Goal: Navigation & Orientation: Find specific page/section

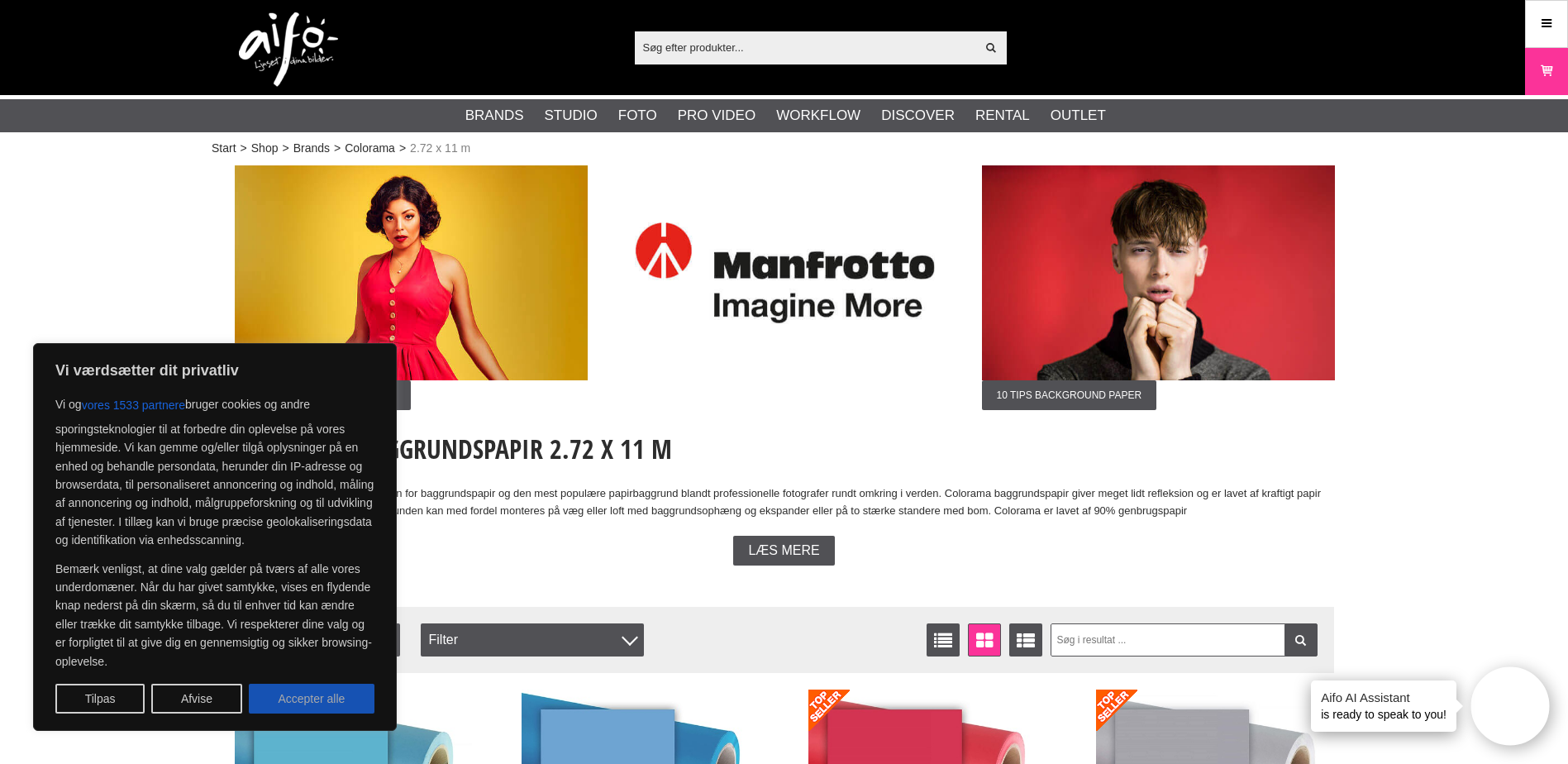
click at [283, 701] on button "Accepter alle" at bounding box center [311, 699] width 126 height 30
checkbox input "true"
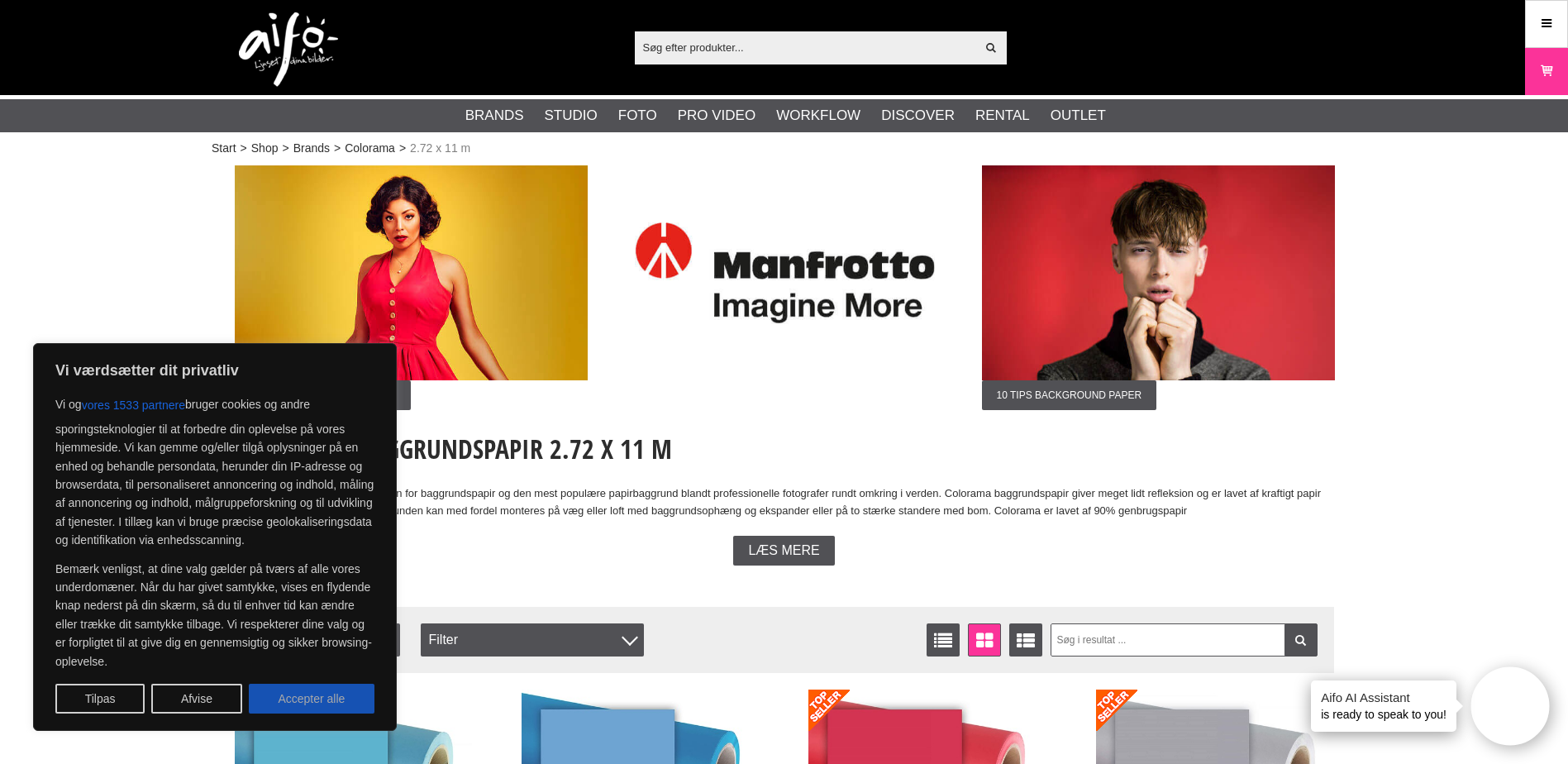
checkbox input "true"
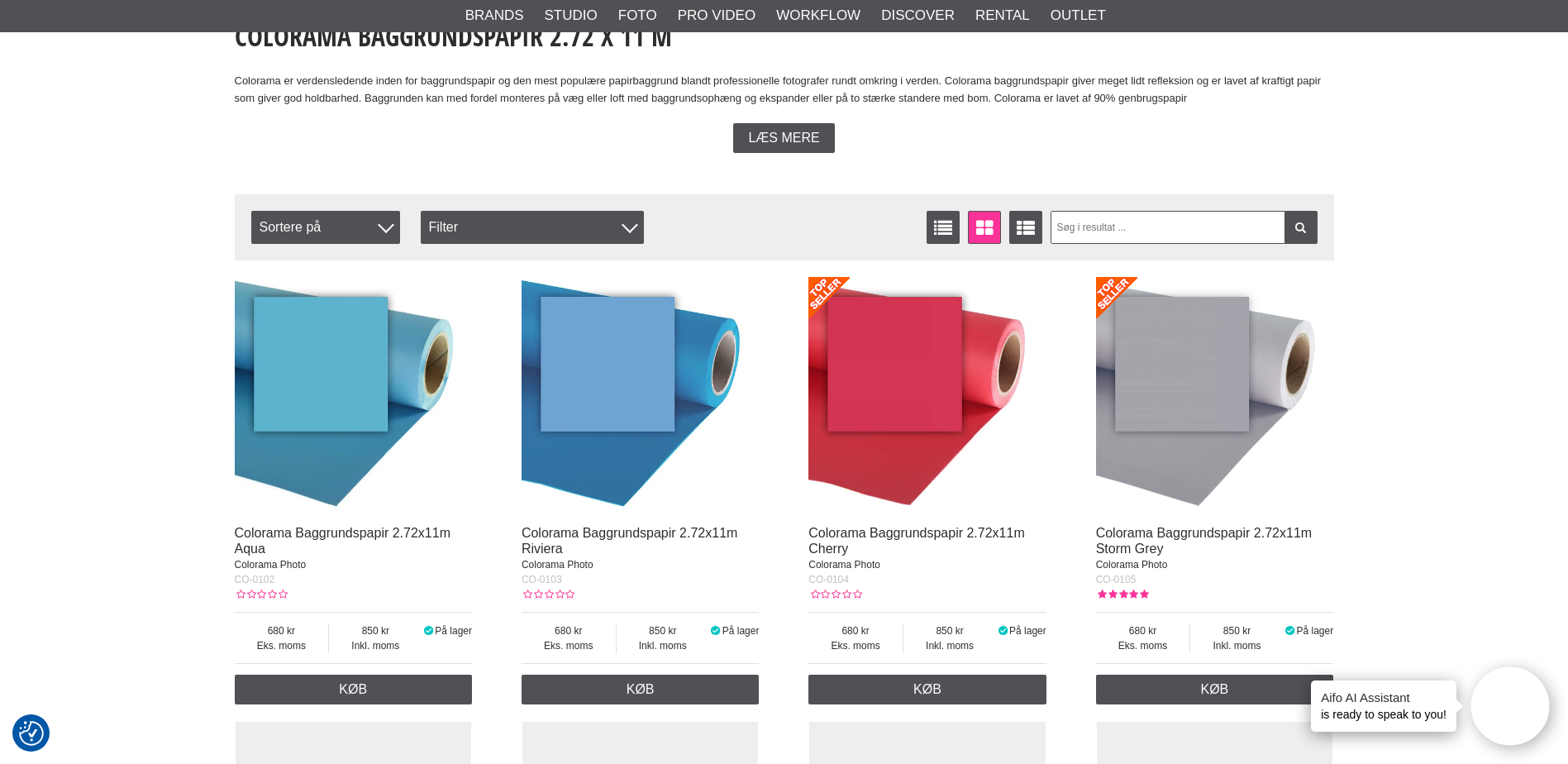
scroll to position [414, 0]
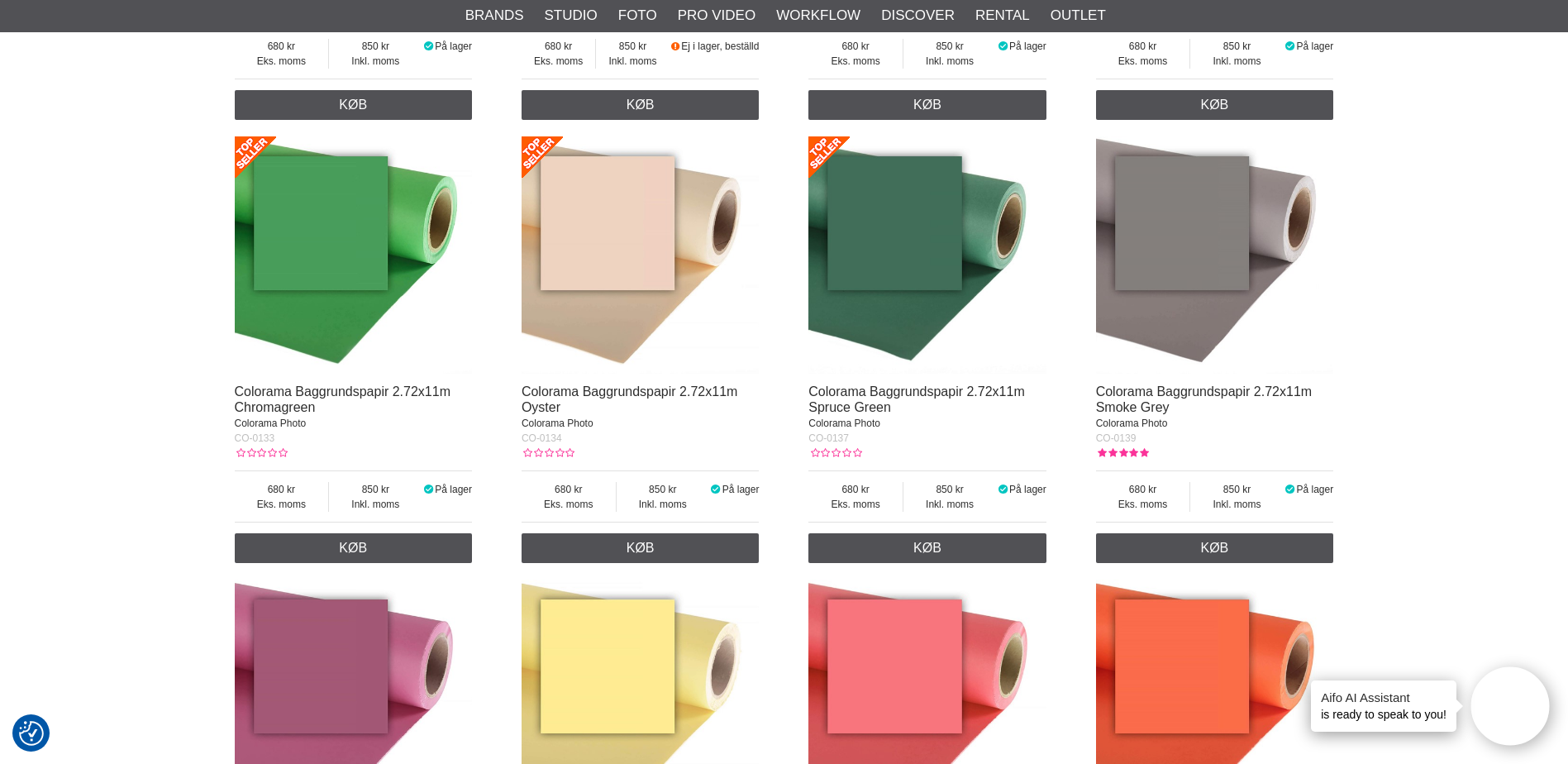
scroll to position [2563, 0]
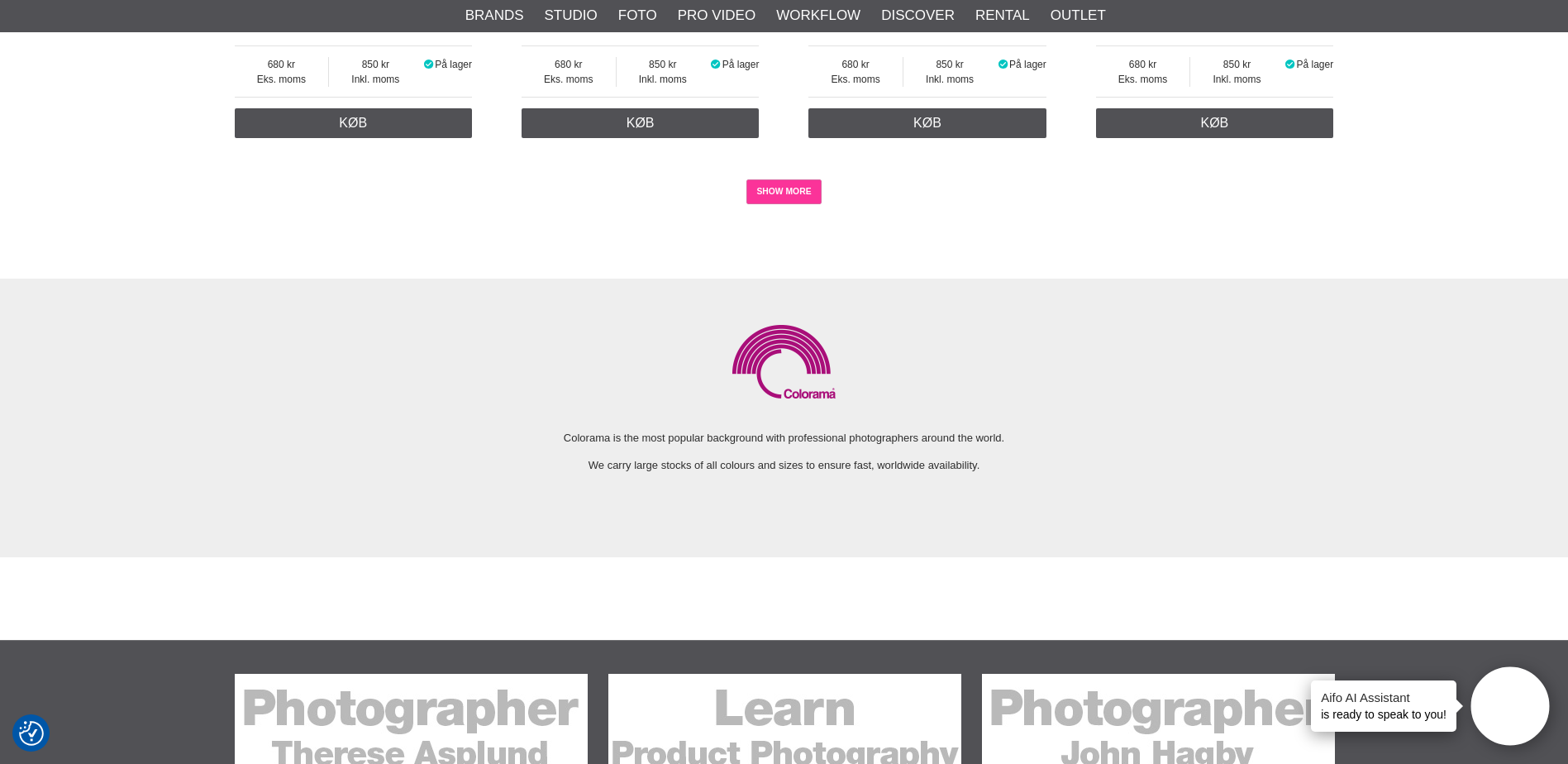
click at [801, 185] on div "SHOW MORE" at bounding box center [784, 191] width 1099 height 91
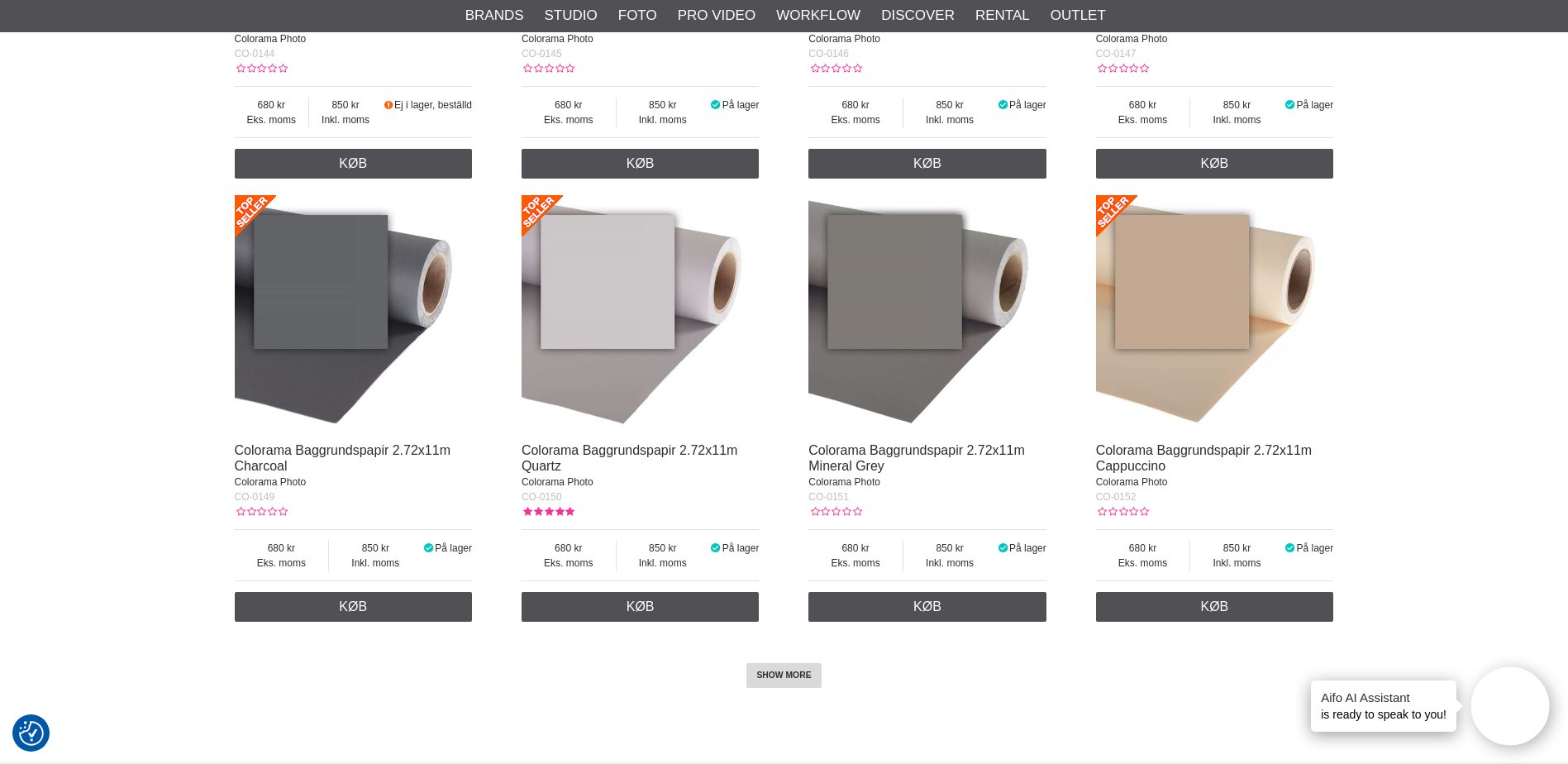
scroll to position [3576, 0]
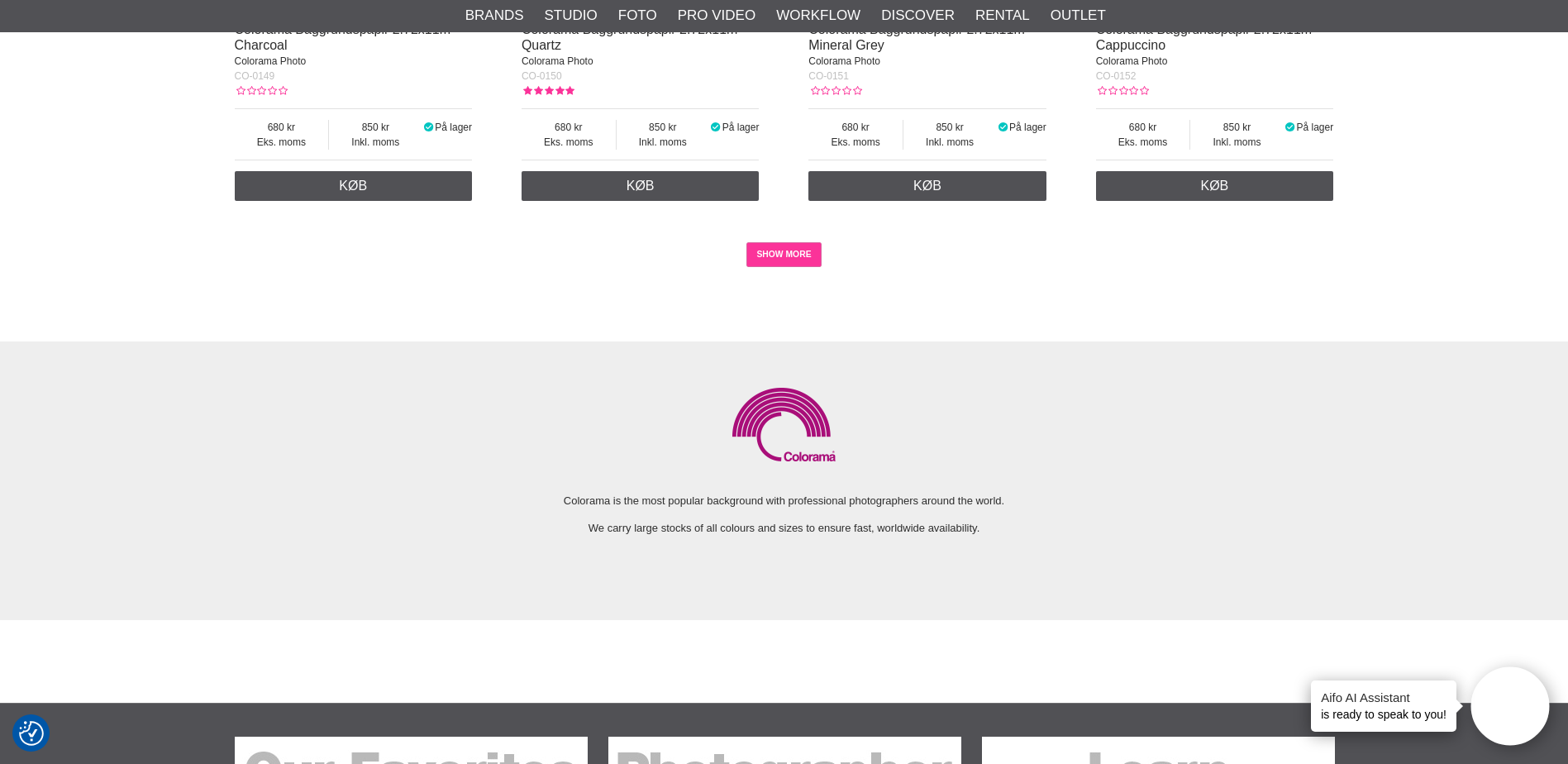
click at [788, 249] on link "SHOW MORE" at bounding box center [784, 254] width 75 height 25
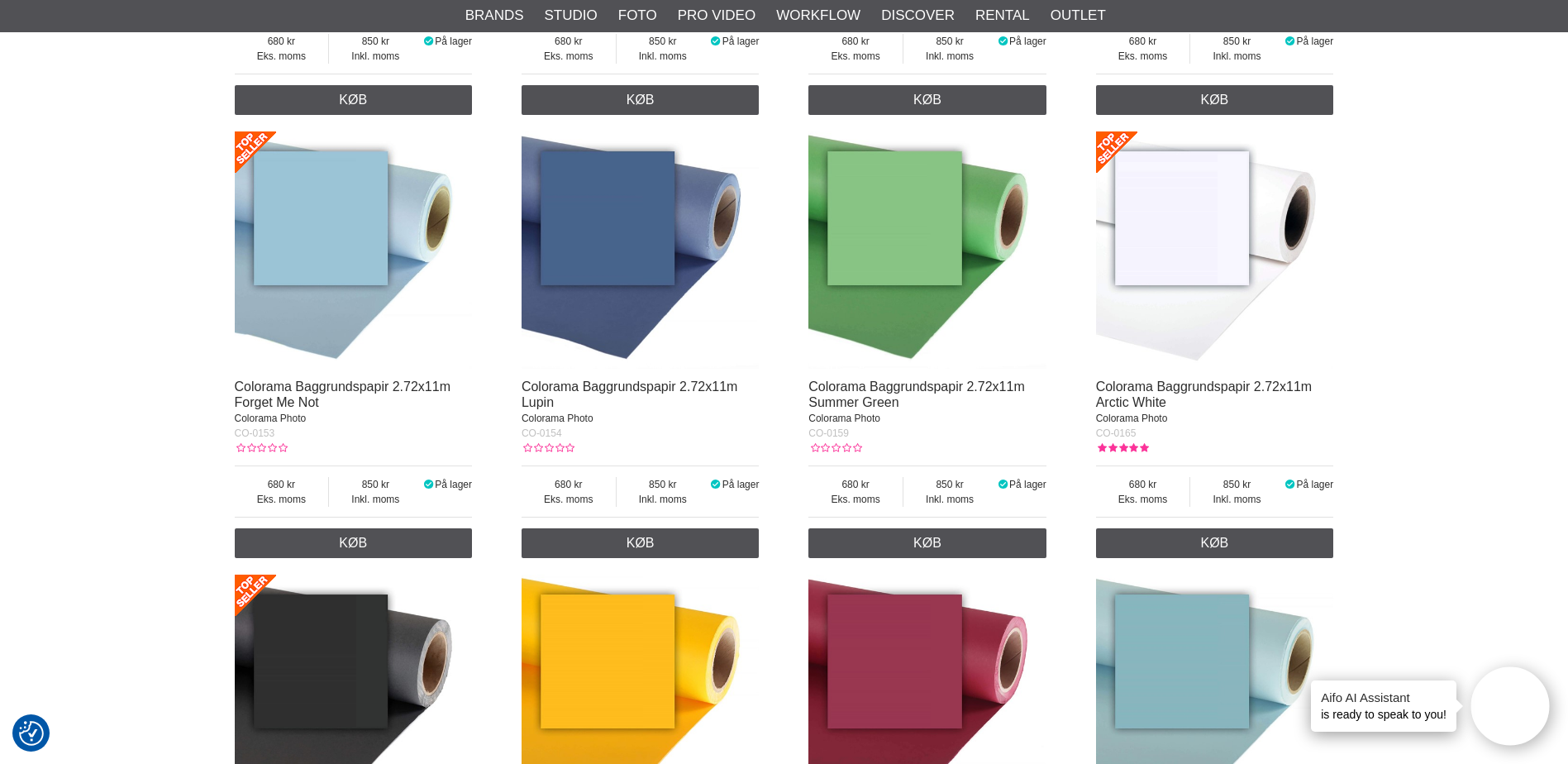
scroll to position [3638, 0]
